Goal: Answer question/provide support: Share knowledge or assist other users

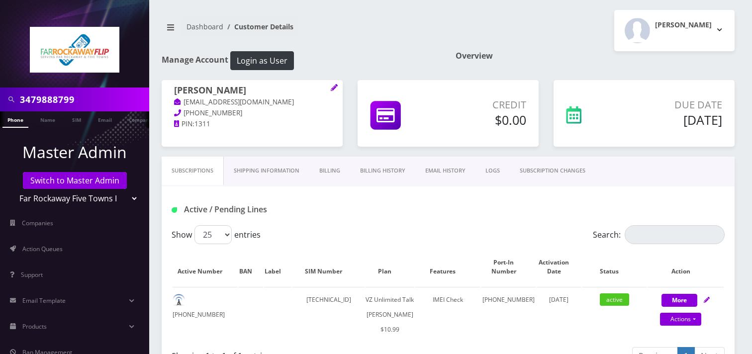
click at [97, 96] on input "3479888799" at bounding box center [83, 99] width 127 height 19
drag, startPoint x: 0, startPoint y: 0, endPoint x: 98, endPoint y: 95, distance: 136.2
click at [98, 95] on input "3479888799" at bounding box center [83, 99] width 127 height 19
paste input "OTP 19297594236"
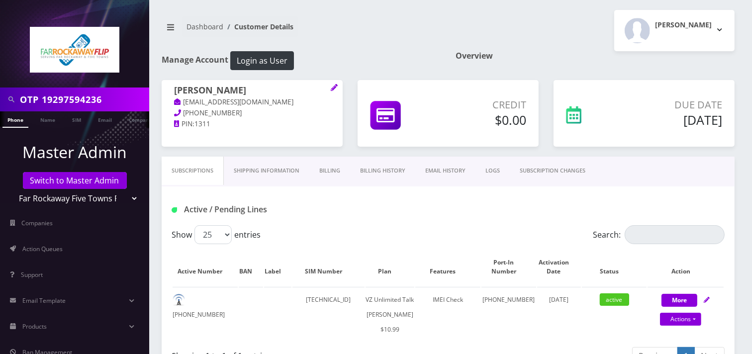
drag, startPoint x: 47, startPoint y: 100, endPoint x: 0, endPoint y: 93, distance: 47.2
click at [0, 93] on div "OTP 19297594236" at bounding box center [74, 100] width 149 height 24
click at [47, 102] on input "9297594236" at bounding box center [83, 99] width 127 height 19
click at [87, 101] on input "9297594236" at bounding box center [83, 99] width 127 height 19
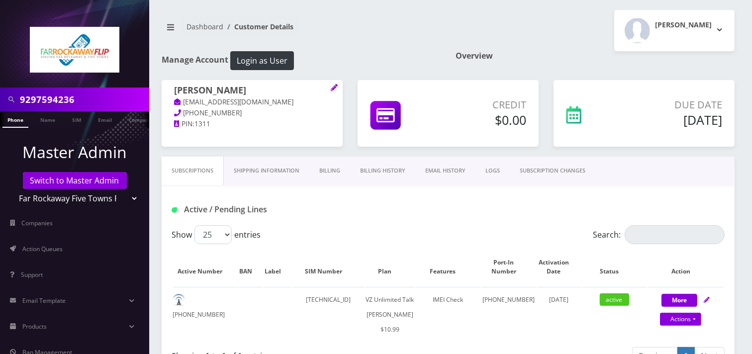
type input "9297594236"
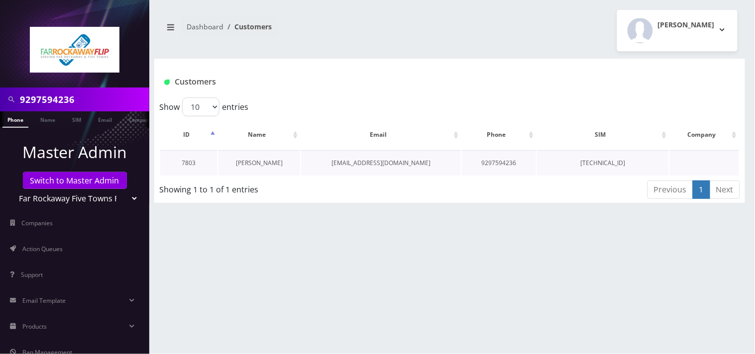
click at [266, 160] on link "esther bilitzky" at bounding box center [259, 163] width 47 height 8
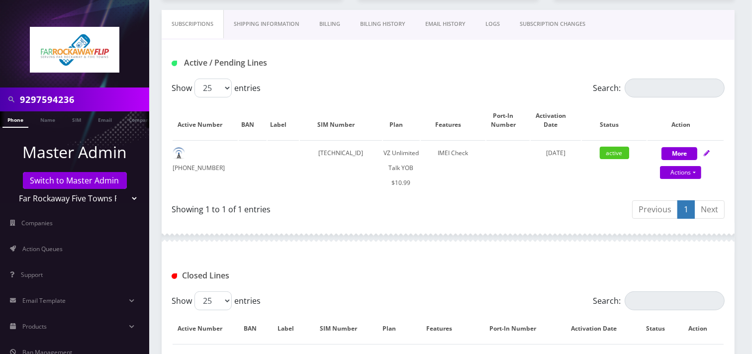
scroll to position [80, 0]
